Goal: Find specific page/section: Find specific page/section

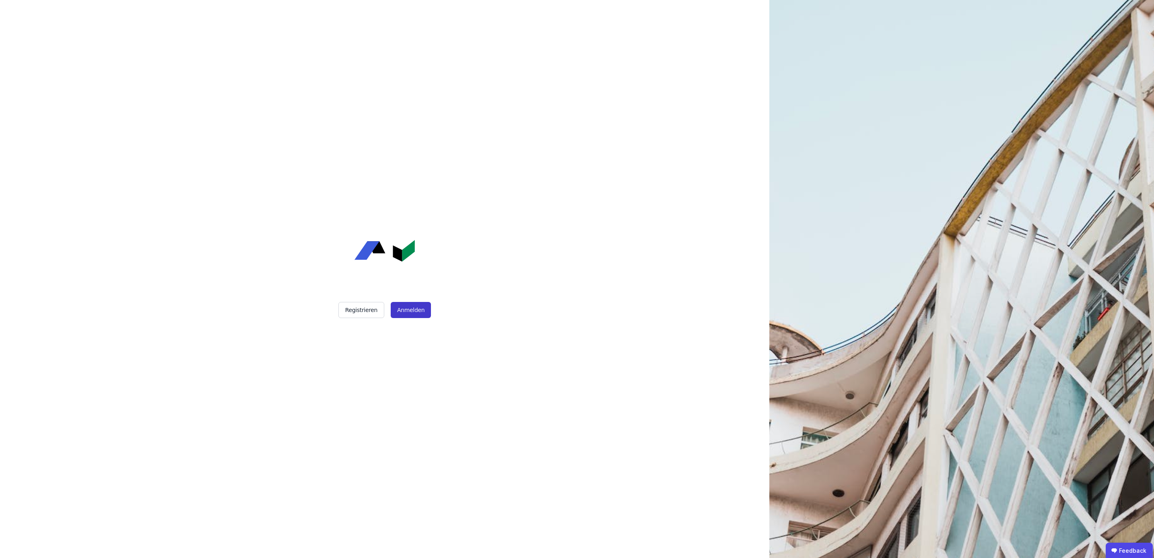
click at [419, 306] on button "Anmelden" at bounding box center [411, 310] width 40 height 16
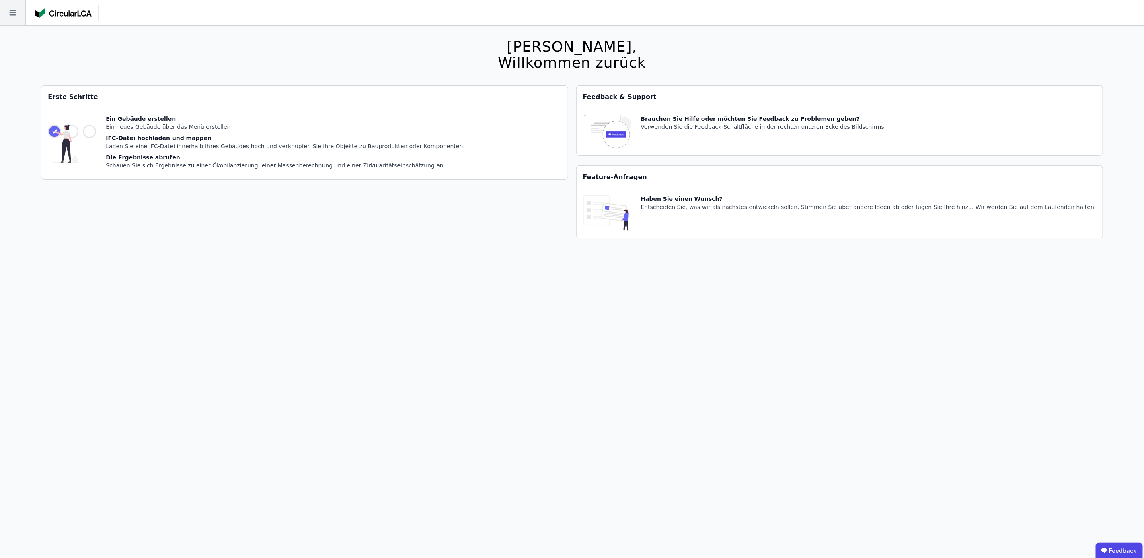
click at [16, 14] on icon at bounding box center [12, 12] width 25 height 25
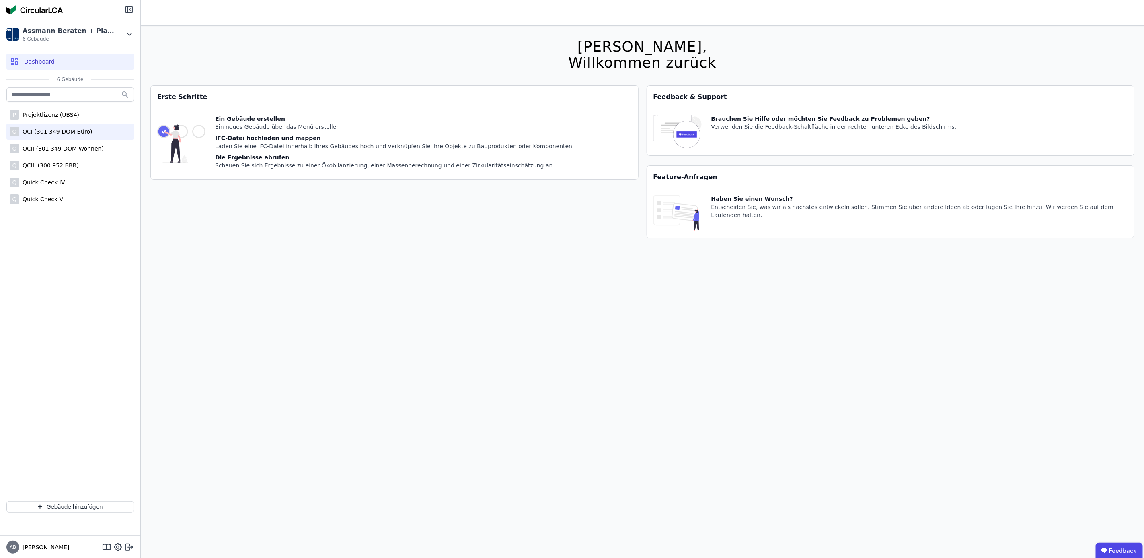
click at [91, 129] on div "Q QCI (301 349 DOM Büro)" at bounding box center [70, 131] width 128 height 16
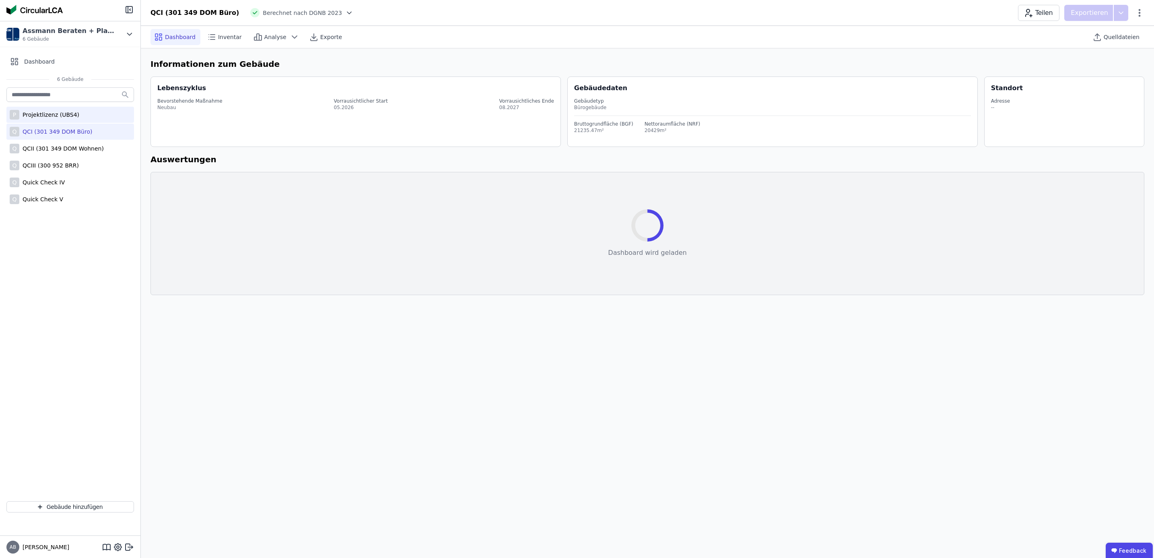
click at [76, 116] on div "P Projektlizenz (UBS4)" at bounding box center [70, 115] width 128 height 16
select select "*"
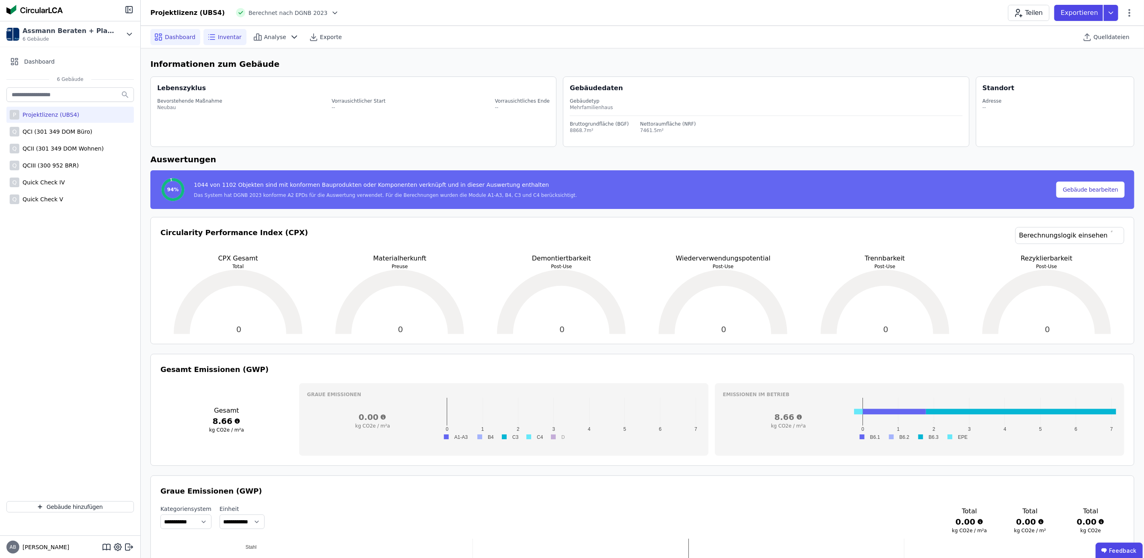
click at [224, 34] on span "Inventar" at bounding box center [230, 37] width 24 height 8
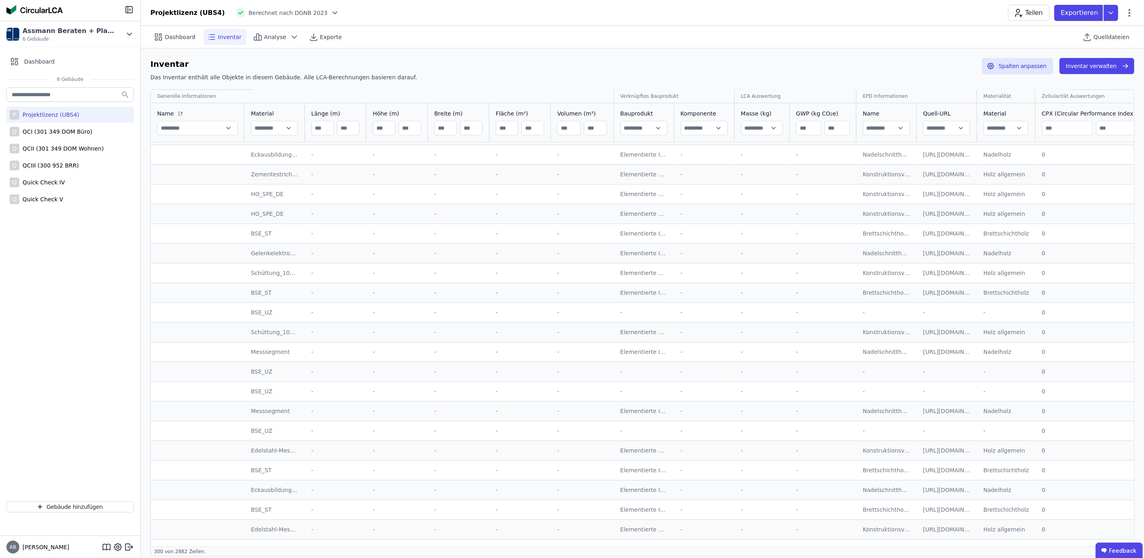
scroll to position [3942, 0]
click at [166, 37] on span "Dashboard" at bounding box center [180, 37] width 31 height 8
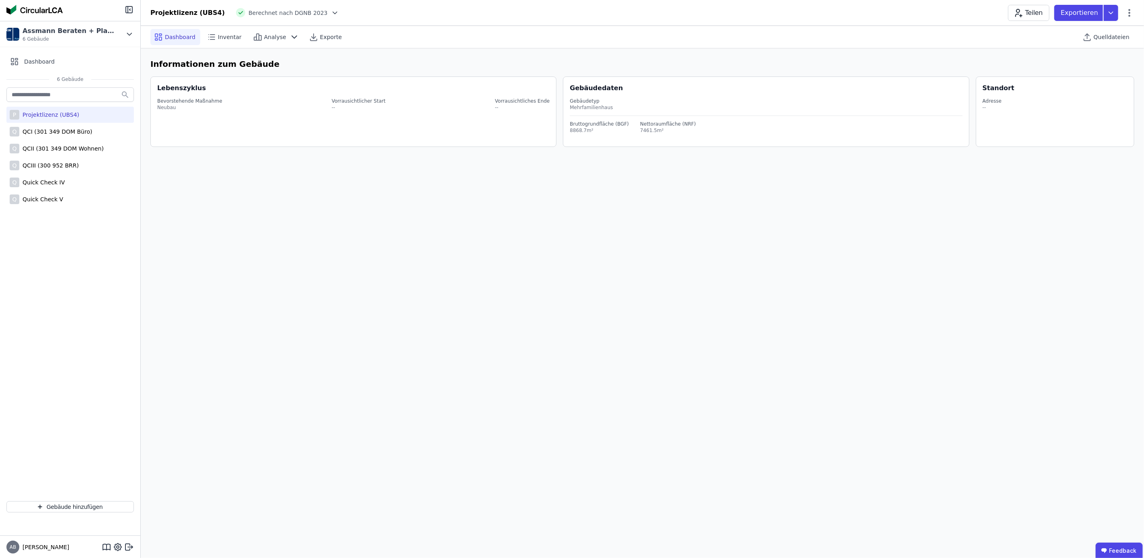
select select "*"
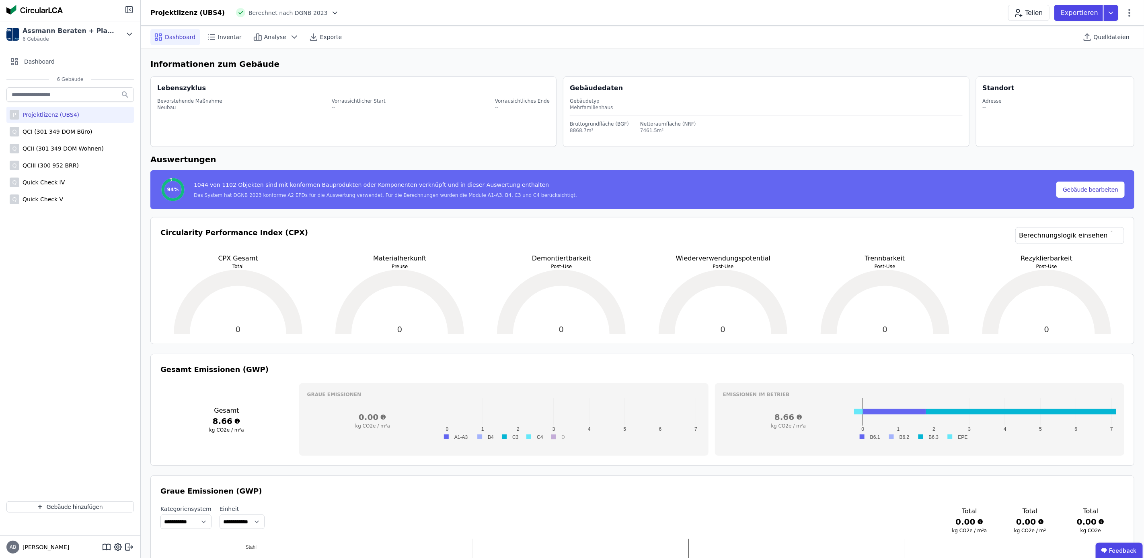
click at [189, 14] on div "Projektlizenz (UBS4)" at bounding box center [187, 13] width 74 height 10
click at [228, 35] on span "Inventar" at bounding box center [230, 37] width 24 height 8
